Goal: Book appointment/travel/reservation

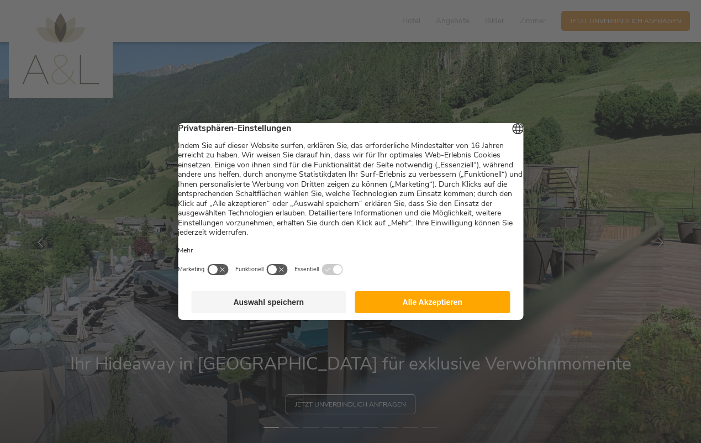
click at [405, 306] on button "Alle Akzeptieren" at bounding box center [432, 302] width 155 height 22
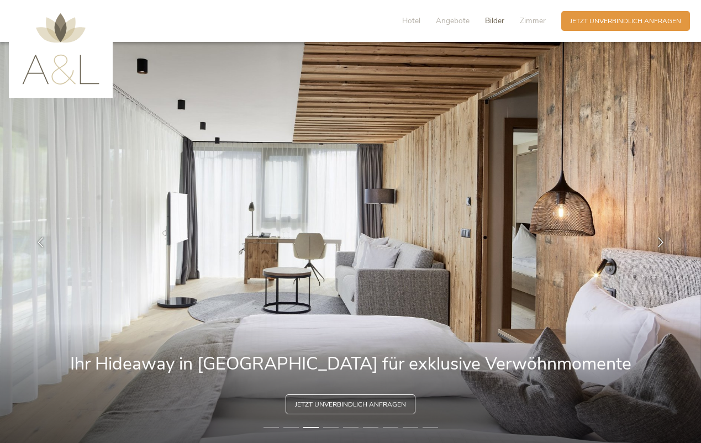
click at [495, 23] on span "Bilder" at bounding box center [494, 20] width 19 height 10
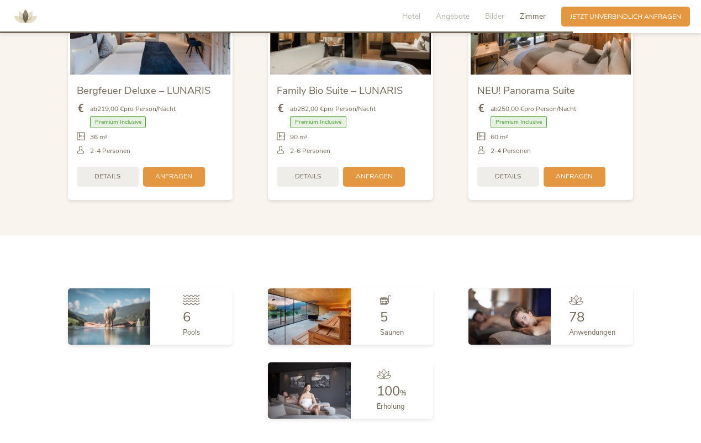
scroll to position [2315, 0]
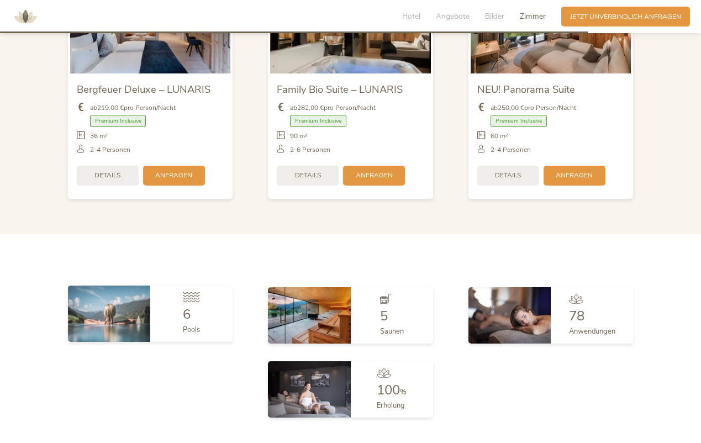
click at [188, 306] on span "6" at bounding box center [187, 315] width 8 height 18
click at [129, 304] on img at bounding box center [109, 314] width 82 height 56
click at [192, 292] on icon at bounding box center [191, 297] width 17 height 10
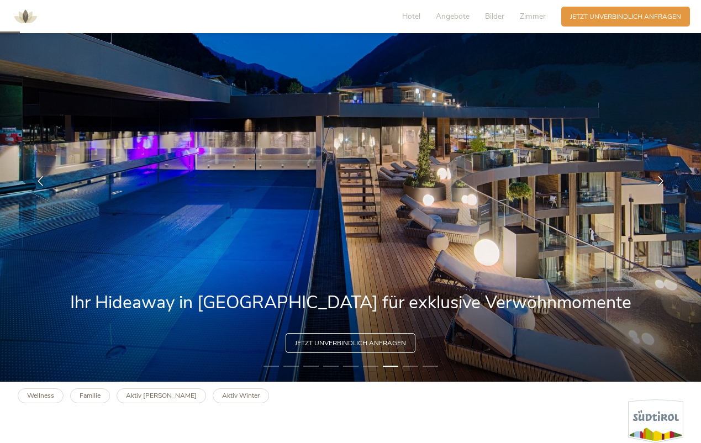
scroll to position [0, 0]
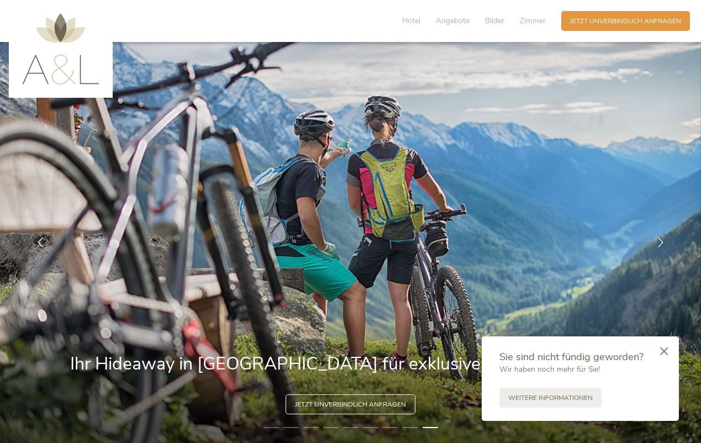
click at [423, 25] on div "Hotel Angebote Bilder Zimmer" at bounding box center [476, 21] width 170 height 20
click at [413, 22] on span "Hotel" at bounding box center [411, 20] width 18 height 10
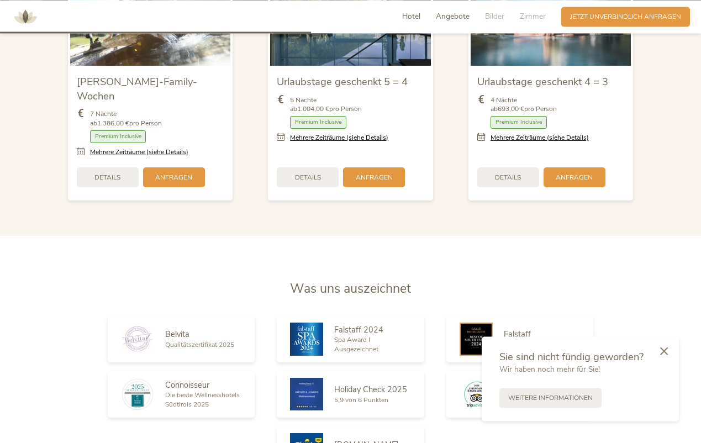
click at [412, 19] on span "Hotel" at bounding box center [411, 16] width 18 height 10
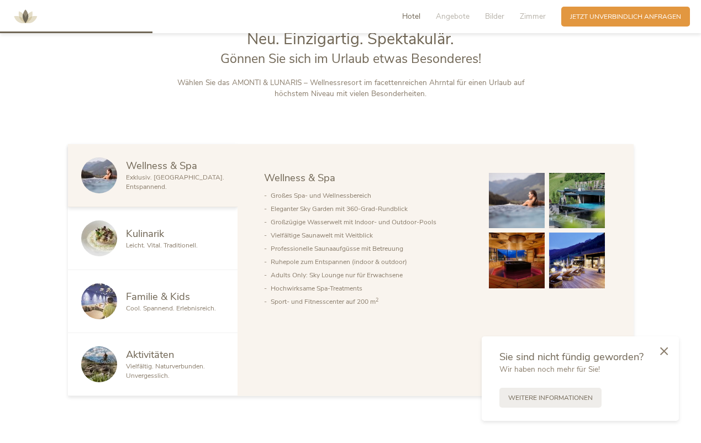
scroll to position [482, 0]
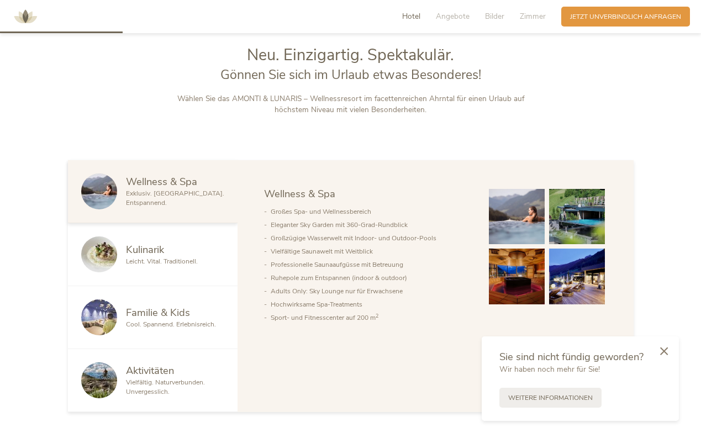
click at [24, 18] on img at bounding box center [25, 16] width 33 height 33
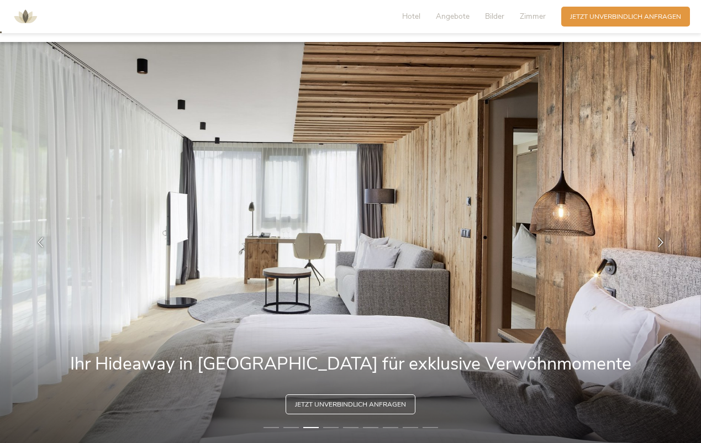
scroll to position [13, 0]
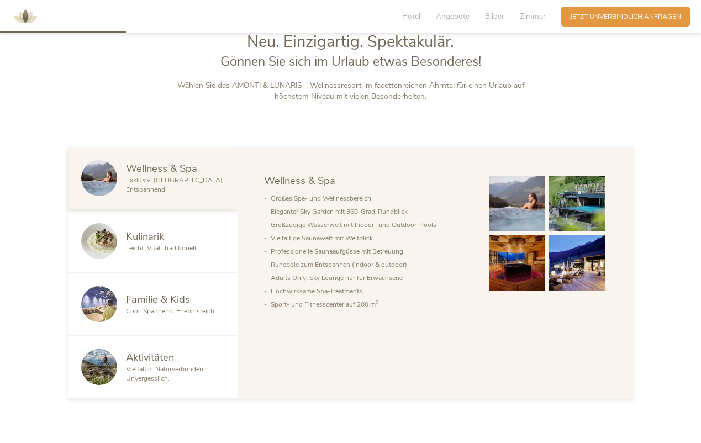
scroll to position [496, 0]
